Goal: Task Accomplishment & Management: Manage account settings

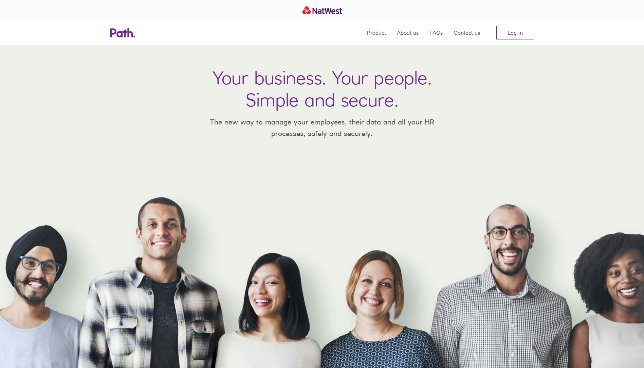
click at [507, 33] on link "Log in" at bounding box center [516, 33] width 38 height 14
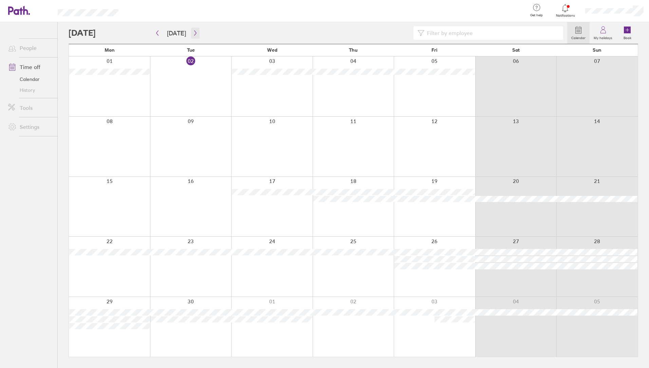
click at [193, 34] on icon "button" at bounding box center [195, 32] width 5 height 5
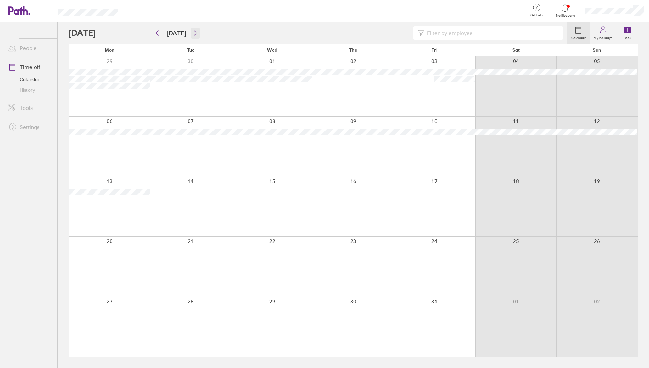
click at [193, 34] on icon "button" at bounding box center [195, 32] width 5 height 5
